Goal: Navigation & Orientation: Find specific page/section

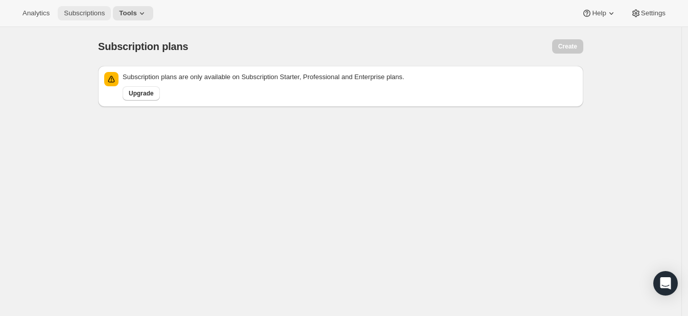
click at [101, 6] on button "Subscriptions" at bounding box center [84, 13] width 53 height 14
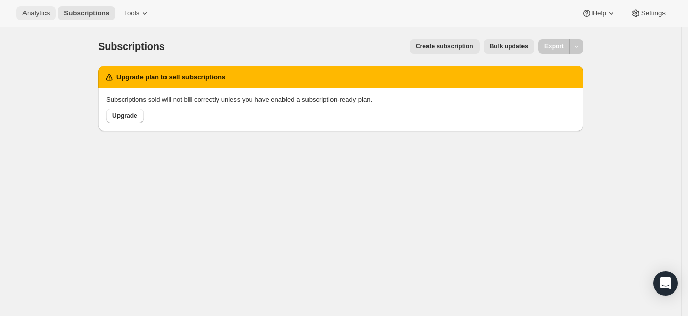
click at [42, 12] on span "Analytics" at bounding box center [35, 13] width 27 height 8
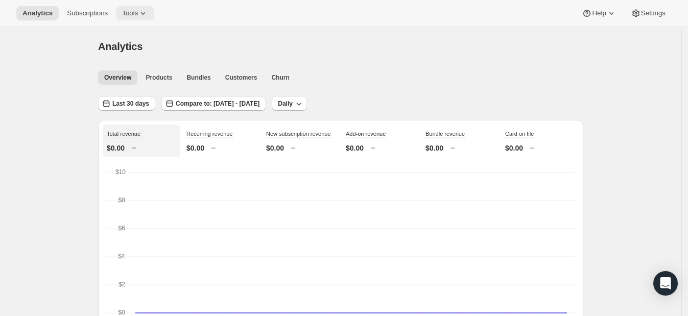
click at [138, 12] on icon at bounding box center [143, 13] width 10 height 10
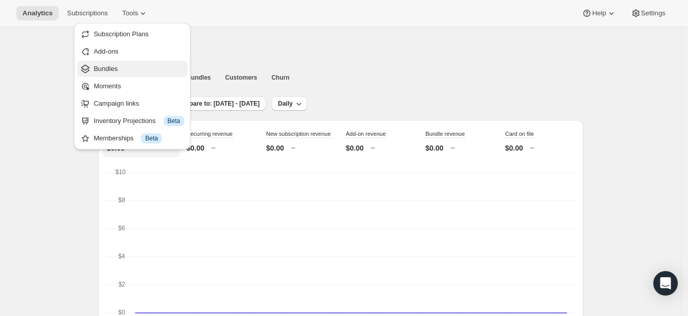
click at [129, 75] on button "Bundles" at bounding box center [132, 69] width 110 height 16
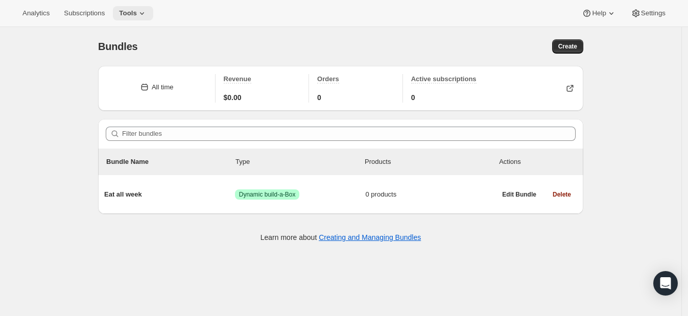
click at [137, 13] on icon at bounding box center [142, 13] width 10 height 10
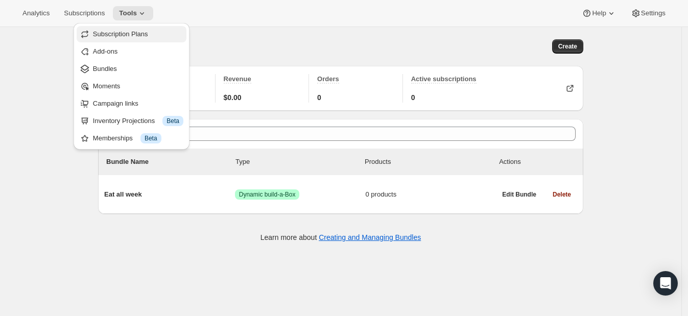
click at [142, 36] on span "Subscription Plans" at bounding box center [120, 34] width 55 height 8
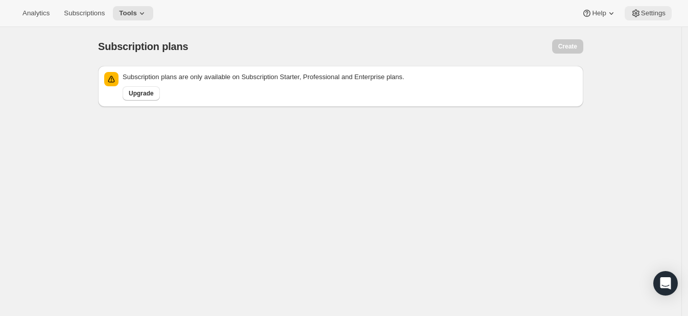
click at [646, 16] on span "Settings" at bounding box center [653, 13] width 25 height 8
